Goal: Task Accomplishment & Management: Use online tool/utility

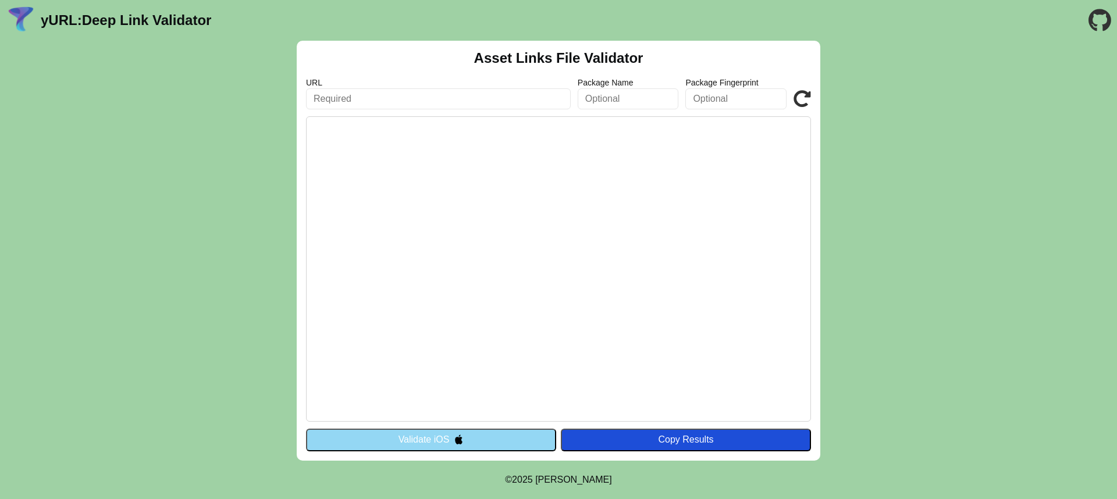
click at [407, 100] on input "text" at bounding box center [438, 98] width 265 height 21
paste input "applinks:[DOMAIN_NAME]"
type input "applinks:[DOMAIN_NAME]"
click at [507, 438] on button "Validate iOS" at bounding box center [431, 440] width 250 height 22
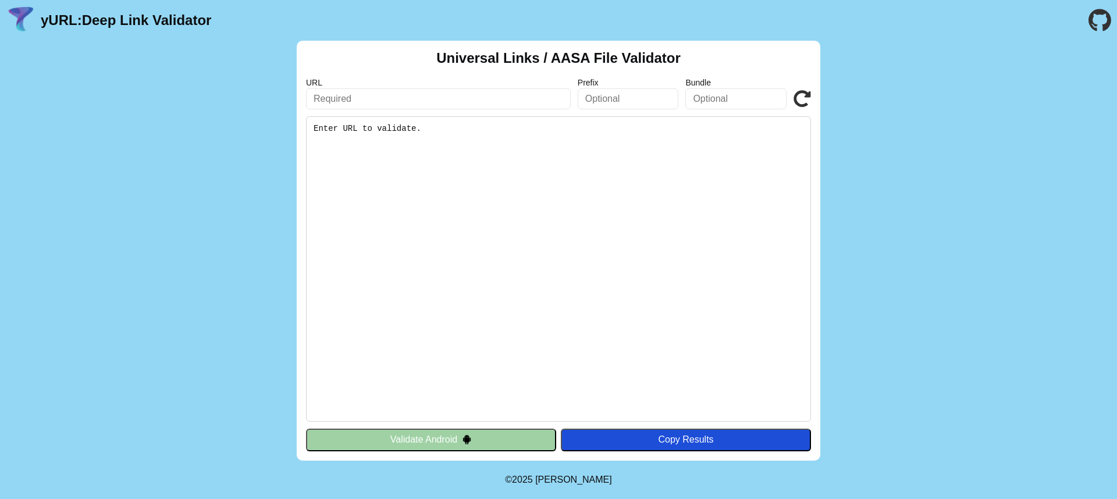
click at [472, 440] on button "Validate Android" at bounding box center [431, 440] width 250 height 22
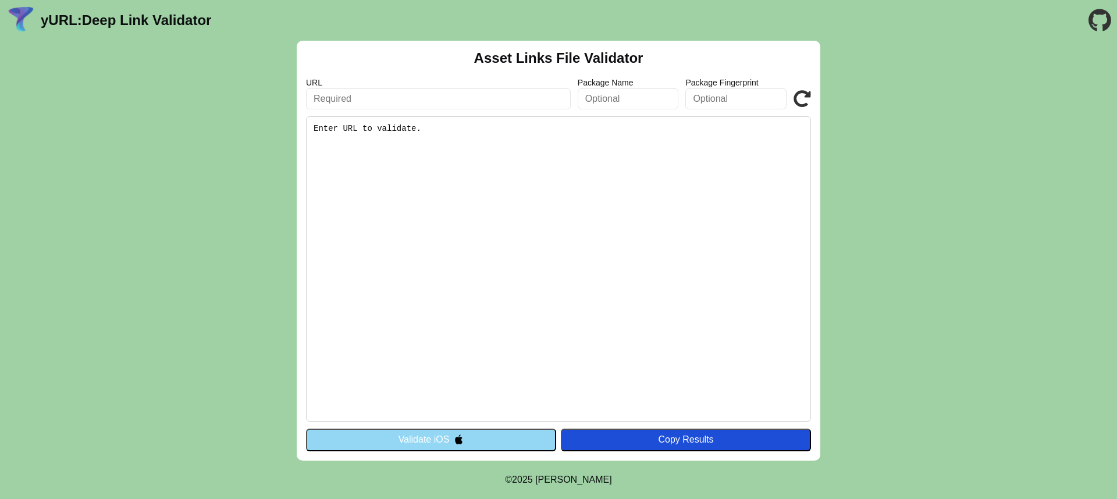
click at [428, 97] on input "text" at bounding box center [438, 98] width 265 height 21
paste input "applinks:[DOMAIN_NAME]"
type input "applinks:[DOMAIN_NAME]"
click button "Validate" at bounding box center [0, 0] width 0 height 0
drag, startPoint x: 349, startPoint y: 101, endPoint x: 311, endPoint y: 102, distance: 37.8
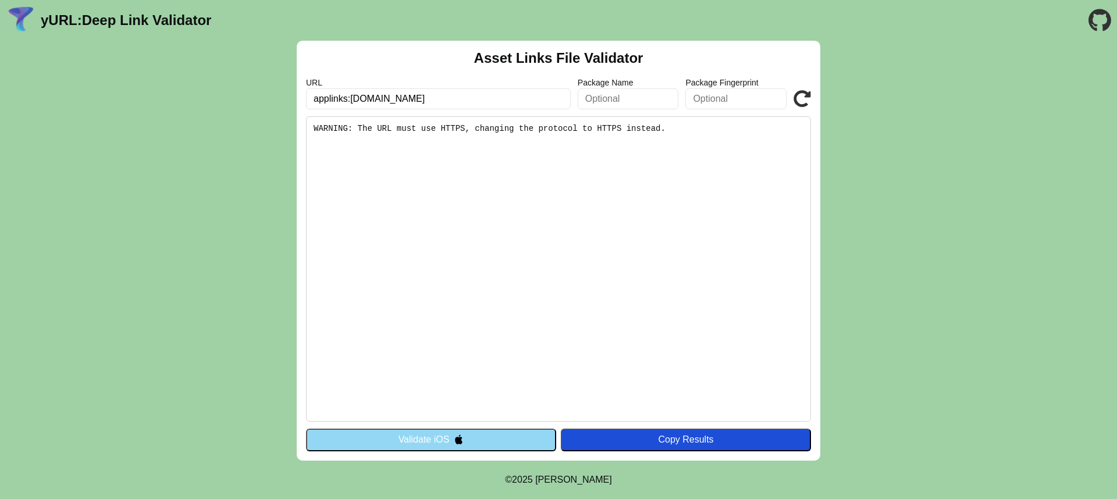
click at [311, 102] on input "applinks:[DOMAIN_NAME]" at bounding box center [438, 98] width 265 height 21
click at [346, 99] on input "applinks:[DOMAIN_NAME]" at bounding box center [438, 98] width 265 height 21
click at [524, 225] on pre "WARNING: The URL must use HTTPS, changing the protocol to HTTPS instead." at bounding box center [558, 268] width 505 height 305
